Goal: Task Accomplishment & Management: Use online tool/utility

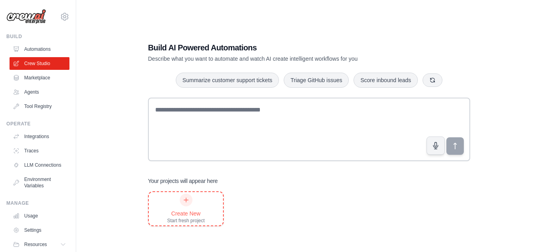
click at [189, 216] on div "Create New" at bounding box center [186, 214] width 38 height 8
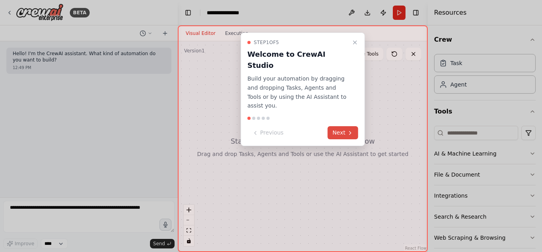
click at [345, 126] on button "Next" at bounding box center [343, 132] width 31 height 13
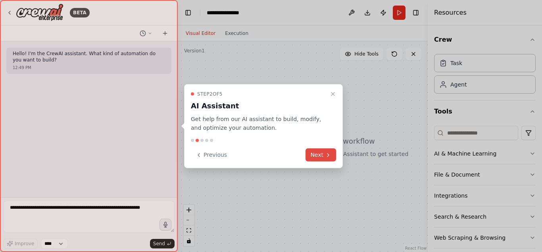
click at [321, 154] on button "Next" at bounding box center [321, 154] width 31 height 13
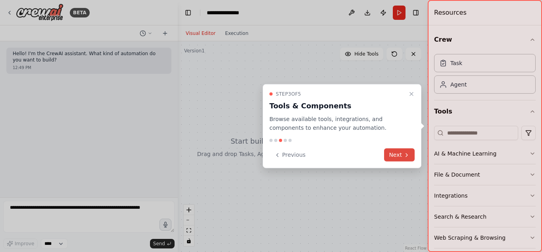
click at [403, 154] on button "Next" at bounding box center [399, 154] width 31 height 13
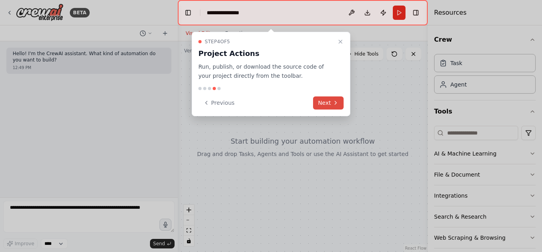
click at [333, 106] on button "Next" at bounding box center [328, 102] width 31 height 13
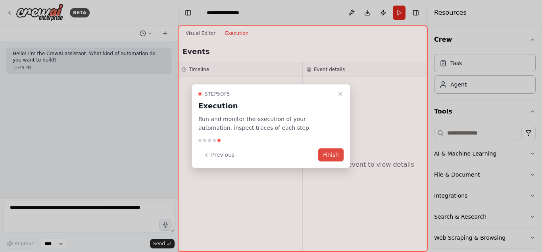
click at [334, 151] on button "Finish" at bounding box center [330, 154] width 25 height 13
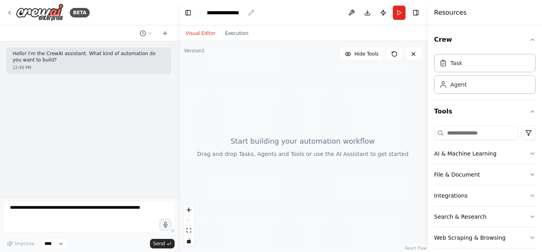
click at [224, 14] on div "**********" at bounding box center [226, 13] width 38 height 8
drag, startPoint x: 247, startPoint y: 13, endPoint x: 163, endPoint y: 13, distance: 84.5
click at [163, 13] on div "**********" at bounding box center [271, 126] width 542 height 252
click at [197, 59] on div at bounding box center [303, 146] width 250 height 211
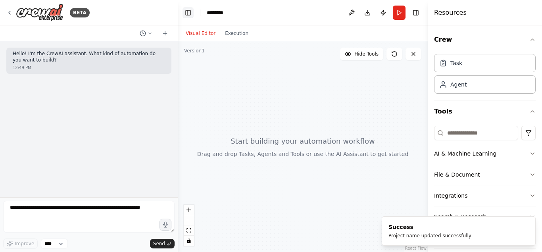
click at [184, 13] on button "Toggle Left Sidebar" at bounding box center [188, 12] width 11 height 11
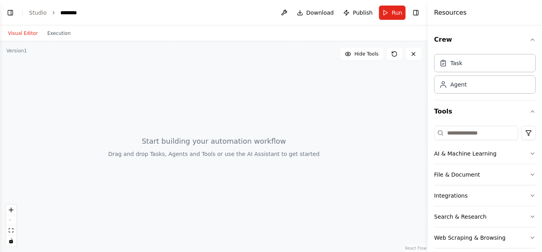
click at [248, 134] on div at bounding box center [214, 146] width 428 height 211
click at [35, 54] on div at bounding box center [214, 146] width 428 height 211
click at [314, 106] on div at bounding box center [214, 146] width 428 height 211
click at [255, 163] on div at bounding box center [214, 146] width 428 height 211
click at [23, 52] on div "Version 1" at bounding box center [16, 51] width 21 height 6
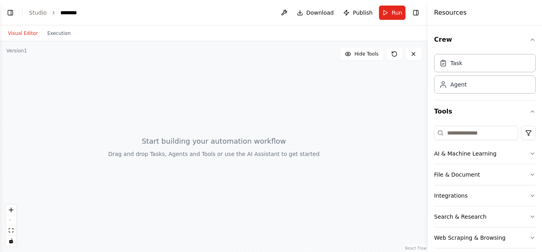
click at [26, 52] on div at bounding box center [214, 146] width 428 height 211
click at [21, 51] on div "Version 1" at bounding box center [16, 51] width 21 height 6
click at [20, 51] on div "Version 1" at bounding box center [16, 51] width 21 height 6
click at [89, 74] on div at bounding box center [214, 146] width 428 height 211
click at [24, 33] on button "Visual Editor" at bounding box center [22, 34] width 39 height 10
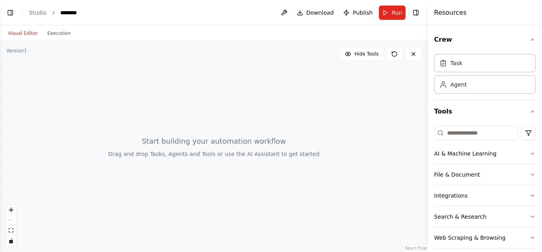
click at [25, 35] on button "Visual Editor" at bounding box center [22, 34] width 39 height 10
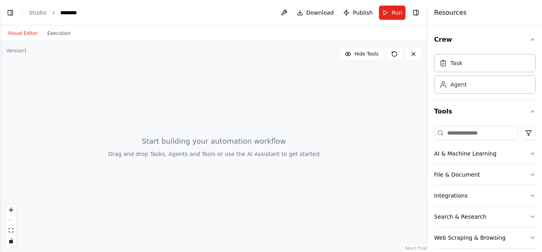
click at [25, 36] on button "Visual Editor" at bounding box center [22, 34] width 39 height 10
click at [12, 11] on button "Toggle Left Sidebar" at bounding box center [10, 12] width 11 height 11
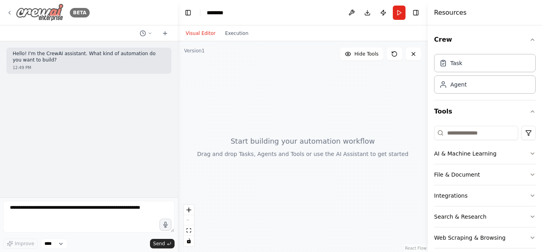
click at [11, 14] on icon at bounding box center [9, 13] width 6 height 6
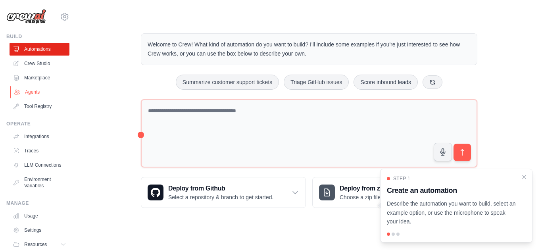
click at [31, 91] on link "Agents" at bounding box center [40, 92] width 60 height 13
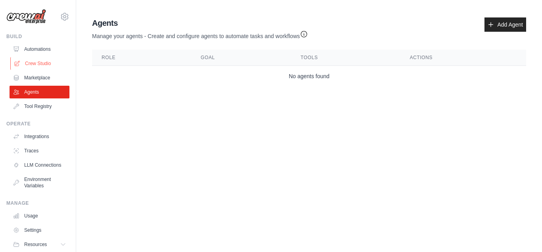
click at [42, 61] on link "Crew Studio" at bounding box center [40, 63] width 60 height 13
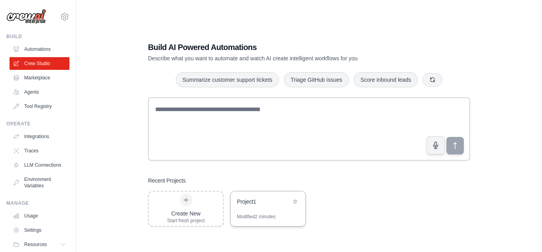
click at [246, 207] on div "Project1" at bounding box center [268, 202] width 75 height 22
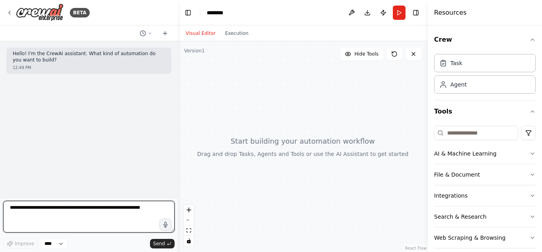
click at [133, 213] on textarea at bounding box center [88, 217] width 171 height 32
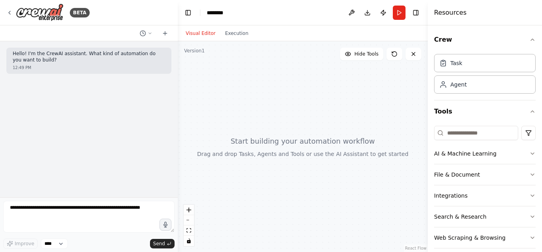
click at [326, 152] on div at bounding box center [303, 146] width 250 height 211
click at [365, 54] on span "Hide Tools" at bounding box center [366, 54] width 24 height 6
click at [365, 54] on span "Show Tools" at bounding box center [365, 54] width 26 height 6
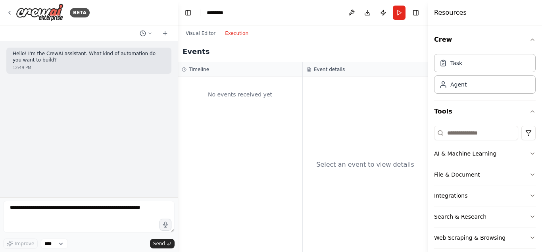
click at [234, 33] on button "Execution" at bounding box center [236, 34] width 33 height 10
click at [190, 16] on button "Toggle Left Sidebar" at bounding box center [188, 12] width 11 height 11
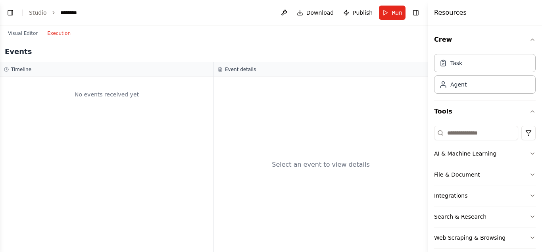
drag, startPoint x: 230, startPoint y: 70, endPoint x: 181, endPoint y: 75, distance: 49.8
click at [223, 71] on div "Event details" at bounding box center [321, 69] width 206 height 6
click at [157, 83] on div "No events received yet" at bounding box center [107, 94] width 206 height 27
click at [296, 132] on div "Select an event to view details" at bounding box center [321, 164] width 214 height 175
click at [298, 151] on div "Select an event to view details" at bounding box center [321, 164] width 214 height 175
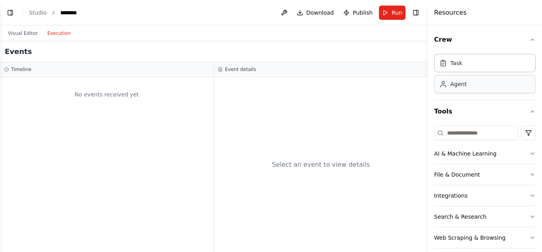
click at [453, 86] on div "Agent" at bounding box center [458, 84] width 16 height 8
click at [51, 34] on button "Execution" at bounding box center [58, 34] width 33 height 10
click at [31, 34] on button "Visual Editor" at bounding box center [22, 34] width 39 height 10
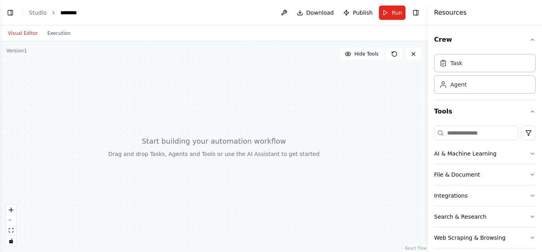
click at [187, 102] on div at bounding box center [214, 146] width 428 height 211
click at [231, 112] on div at bounding box center [214, 146] width 428 height 211
click at [236, 129] on div at bounding box center [214, 146] width 428 height 211
click at [236, 135] on div at bounding box center [214, 146] width 428 height 211
click at [236, 138] on div at bounding box center [214, 146] width 428 height 211
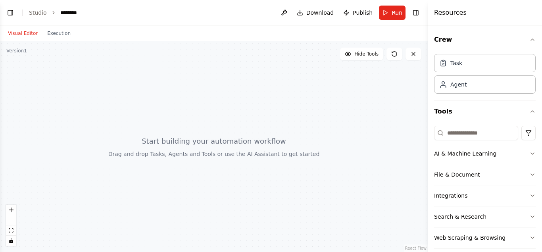
click at [233, 140] on div at bounding box center [214, 146] width 428 height 211
drag, startPoint x: 167, startPoint y: 155, endPoint x: 198, endPoint y: 152, distance: 31.5
click at [198, 152] on div at bounding box center [214, 146] width 428 height 211
click at [289, 11] on button at bounding box center [284, 13] width 13 height 14
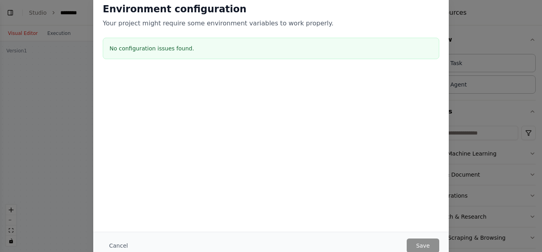
click at [4, 98] on div "Environment configuration Your project might require some environment variables…" at bounding box center [271, 126] width 542 height 252
click at [418, 144] on div at bounding box center [271, 111] width 356 height 79
click at [501, 34] on div "Environment configuration Your project might require some environment variables…" at bounding box center [271, 126] width 542 height 252
click at [489, 31] on div "Environment configuration Your project might require some environment variables…" at bounding box center [271, 126] width 542 height 252
click at [177, 64] on div "Environment configuration Your project might require some environment variables…" at bounding box center [271, 32] width 356 height 79
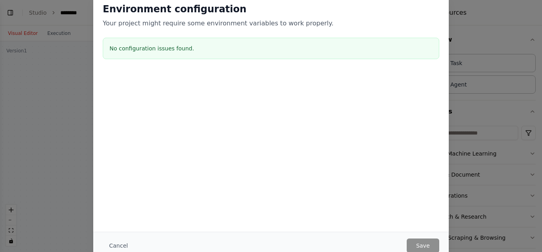
click at [184, 52] on h3 "No configuration issues found." at bounding box center [271, 48] width 323 height 8
drag, startPoint x: 183, startPoint y: 47, endPoint x: 60, endPoint y: 45, distance: 123.0
click at [93, 48] on div "Environment configuration Your project might require some environment variables…" at bounding box center [271, 112] width 356 height 239
click at [58, 49] on div "Environment configuration Your project might require some environment variables…" at bounding box center [271, 126] width 542 height 252
click at [488, 40] on div "Environment configuration Your project might require some environment variables…" at bounding box center [271, 126] width 542 height 252
